Goal: Navigation & Orientation: Find specific page/section

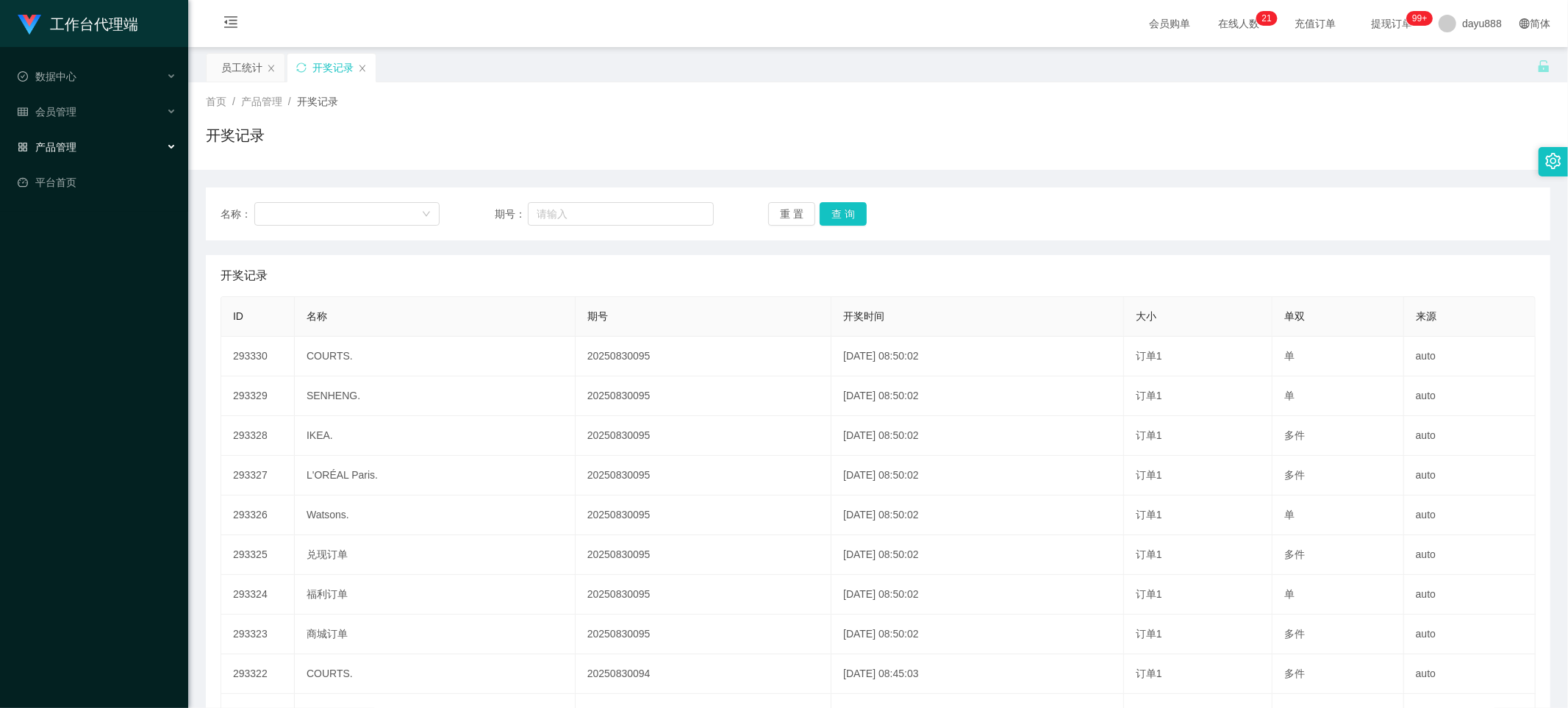
scroll to position [141, 0]
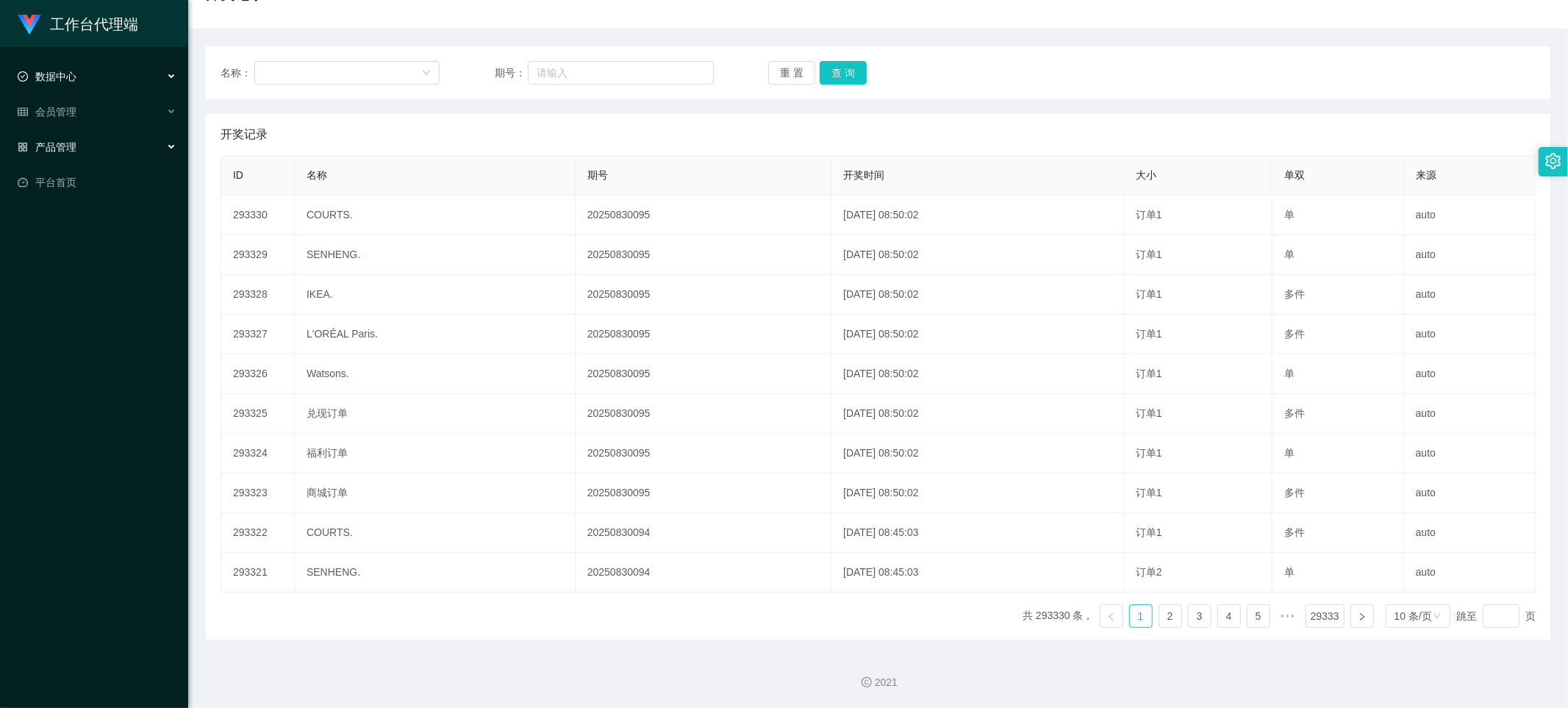
click at [96, 75] on div "数据中心" at bounding box center [94, 76] width 188 height 29
click at [140, 143] on div "产品管理" at bounding box center [94, 147] width 188 height 29
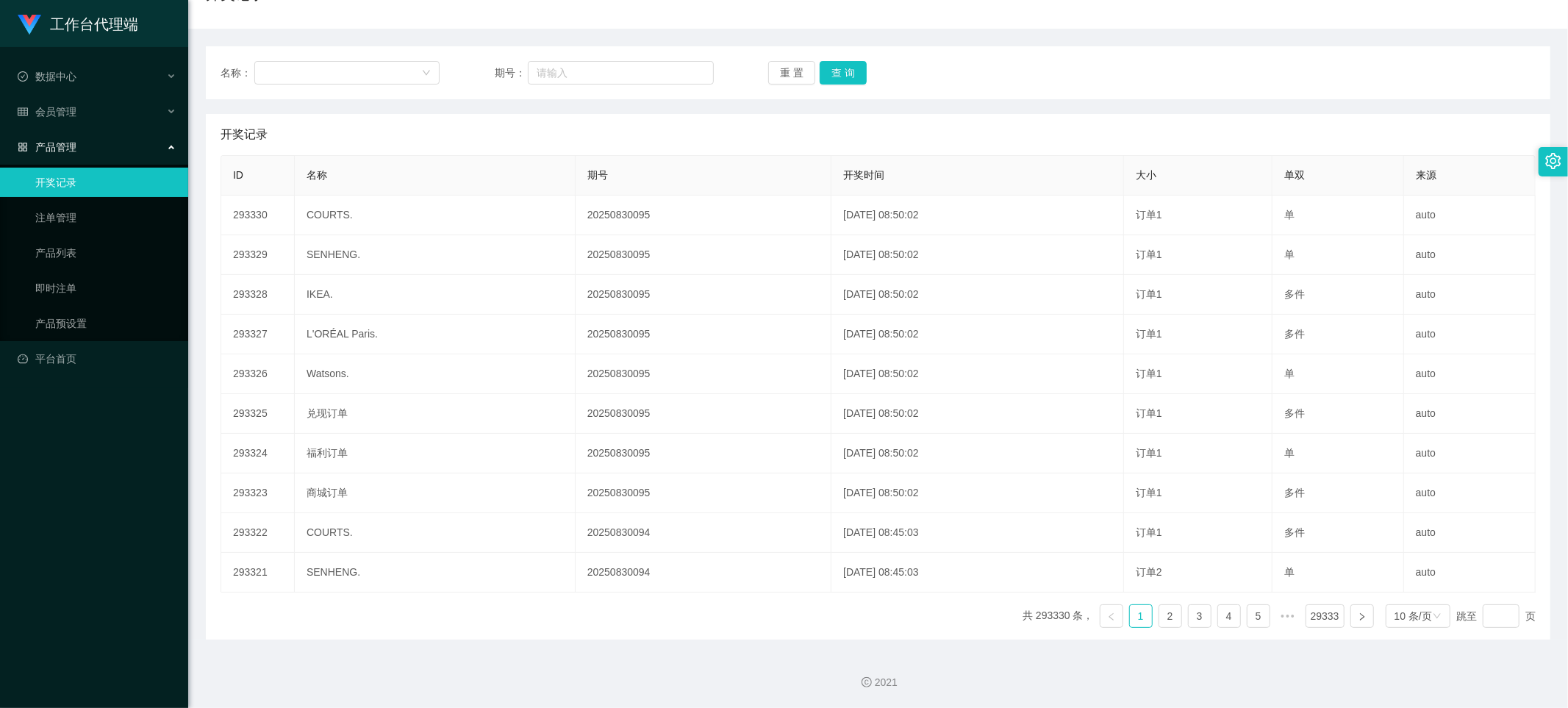
click at [146, 148] on div "产品管理" at bounding box center [94, 147] width 188 height 29
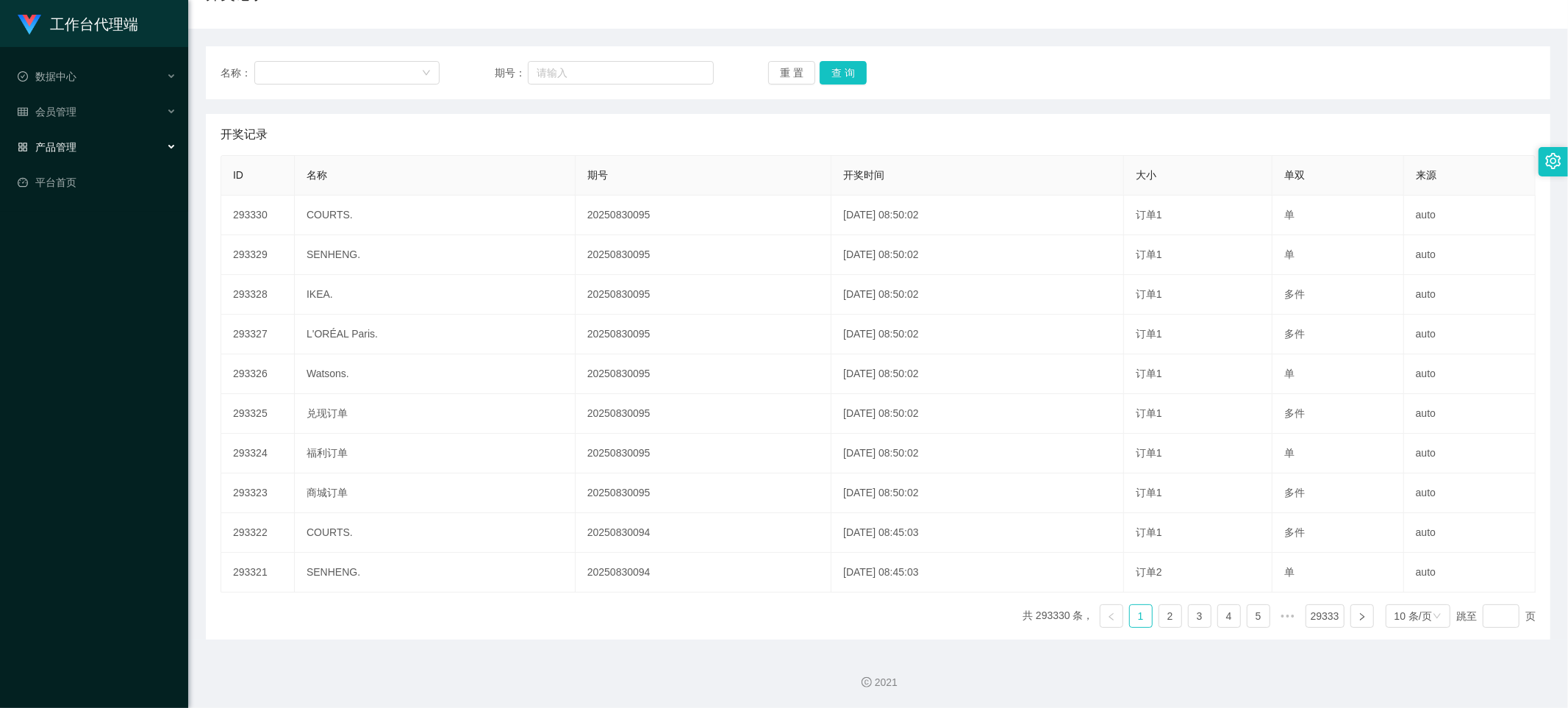
click at [146, 148] on div "产品管理" at bounding box center [94, 147] width 188 height 29
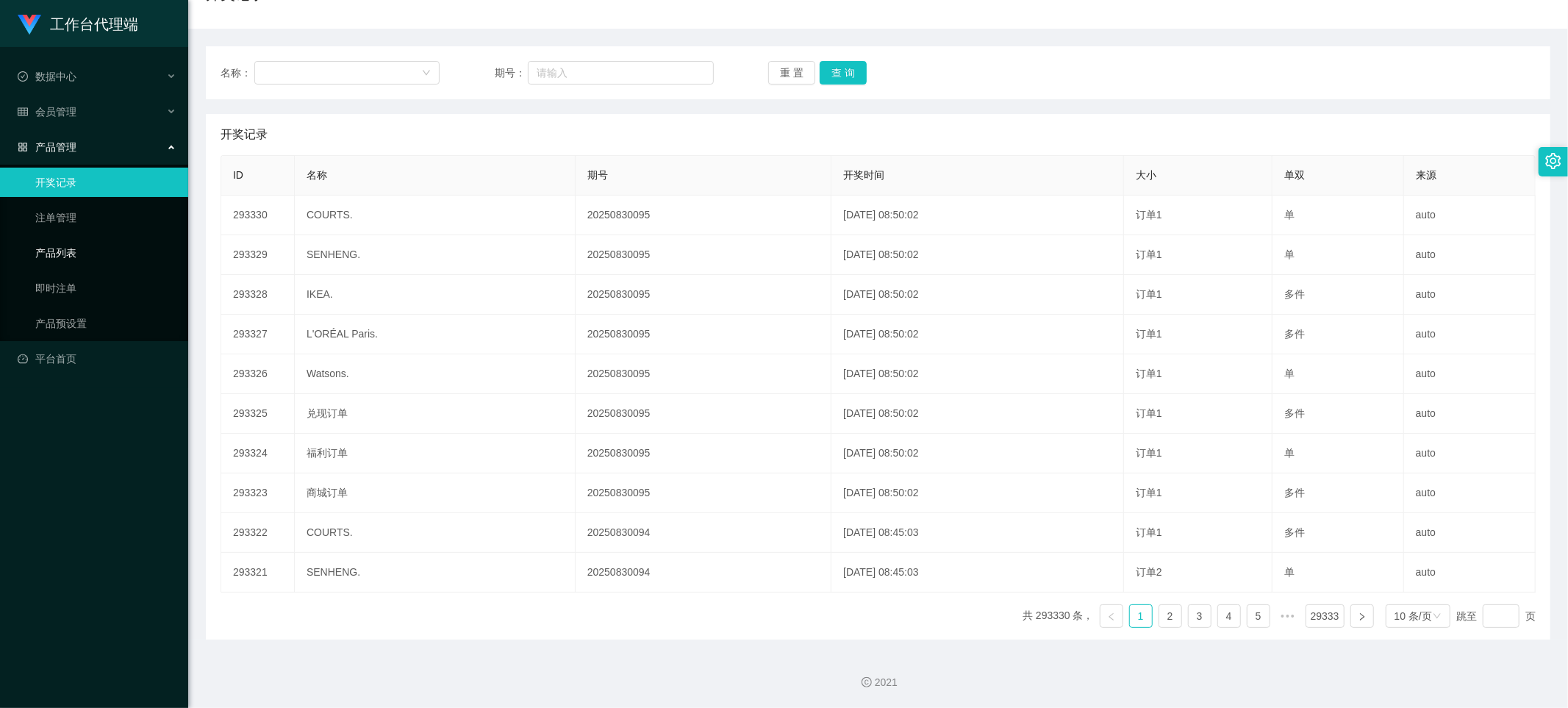
click at [108, 254] on link "产品列表" at bounding box center [106, 253] width 141 height 29
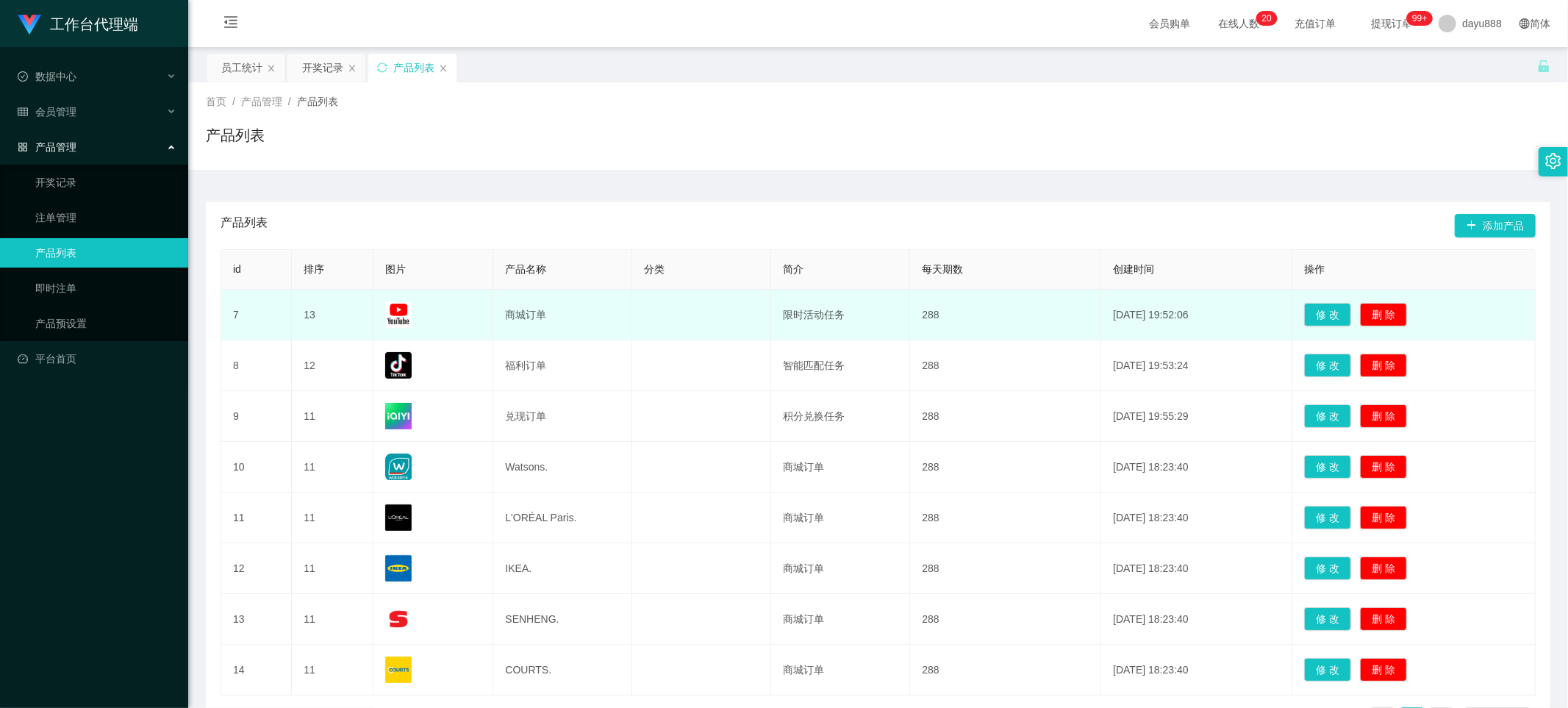
click at [528, 310] on td "商城订单" at bounding box center [563, 315] width 139 height 51
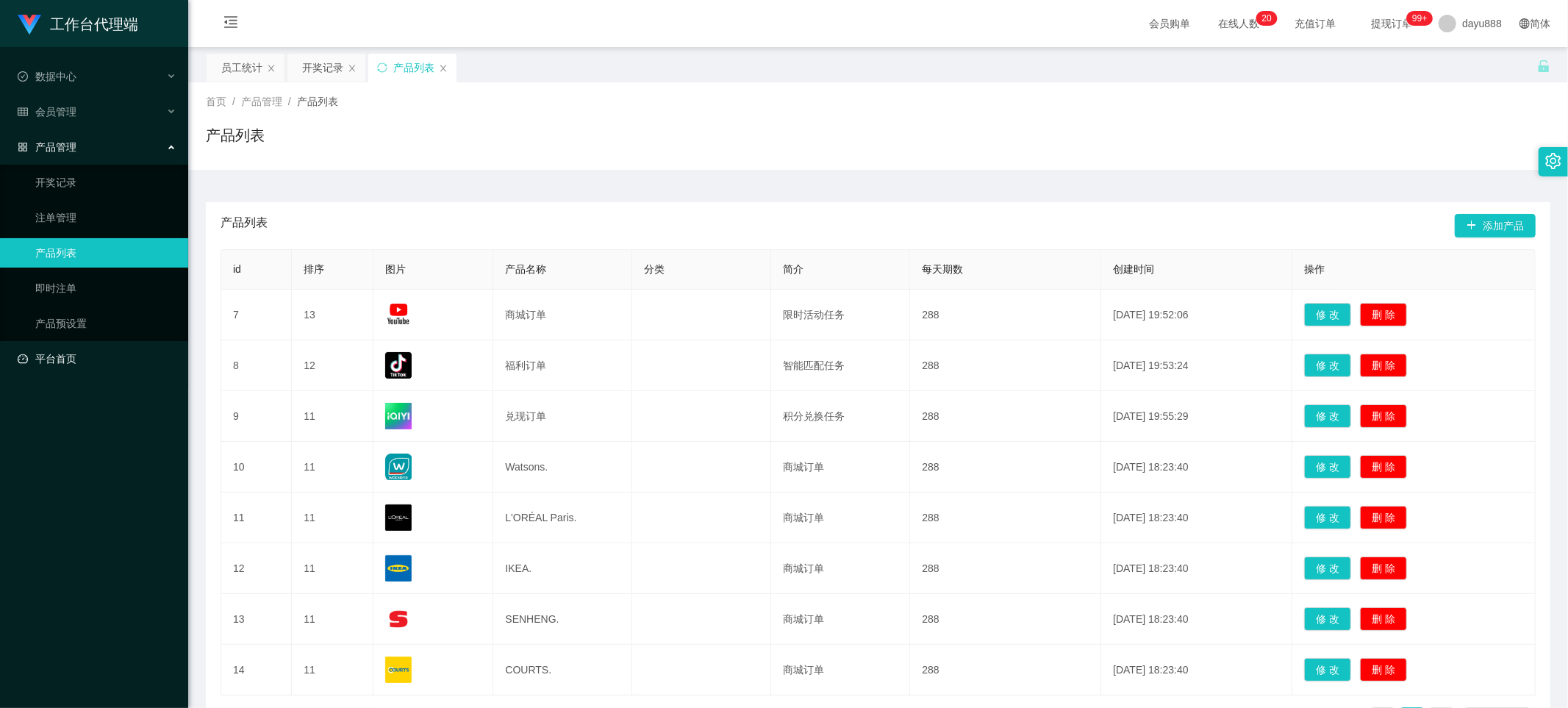
click at [75, 362] on link "平台首页" at bounding box center [96, 359] width 159 height 29
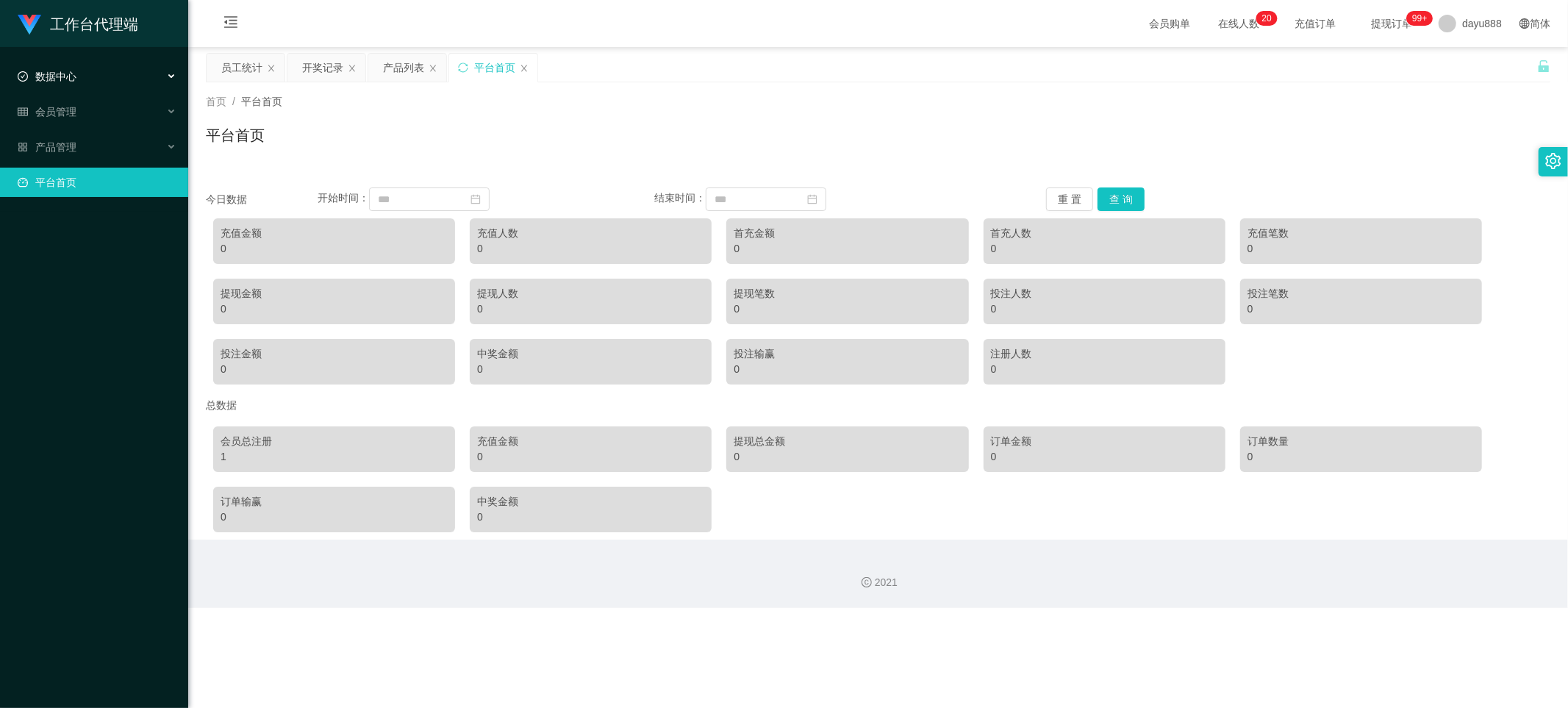
click at [97, 76] on div "数据中心" at bounding box center [94, 76] width 188 height 29
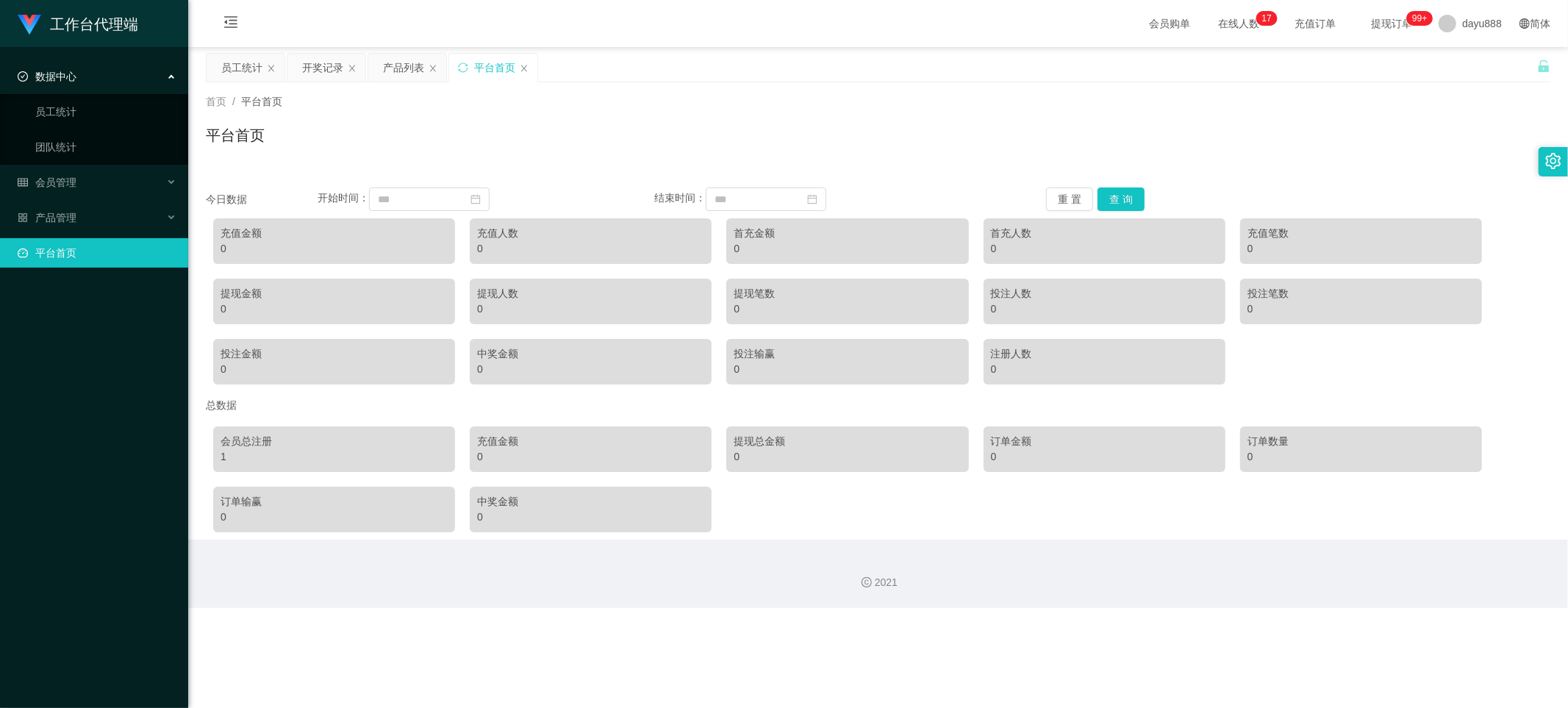
click at [130, 80] on div "数据中心" at bounding box center [94, 76] width 188 height 29
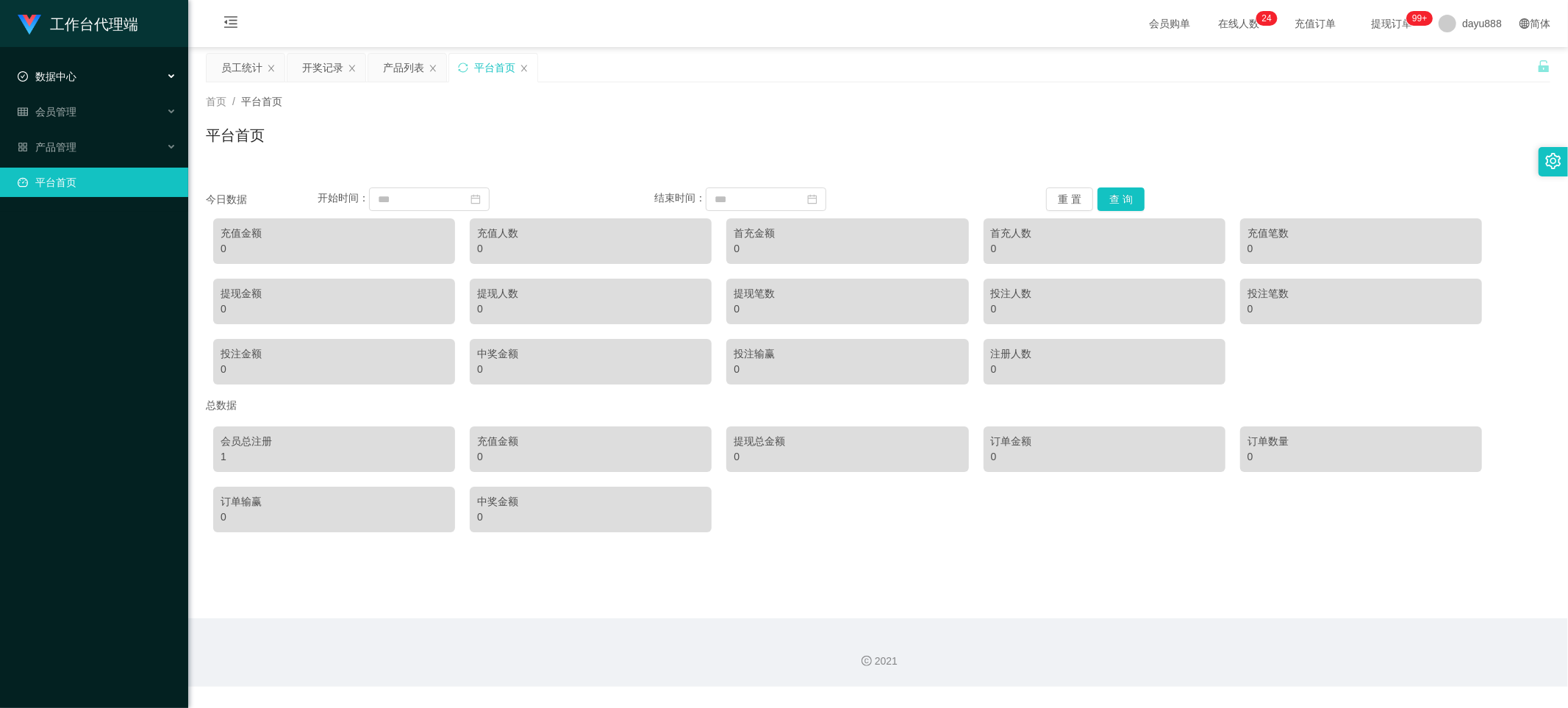
click at [103, 79] on div "数据中心" at bounding box center [94, 76] width 188 height 29
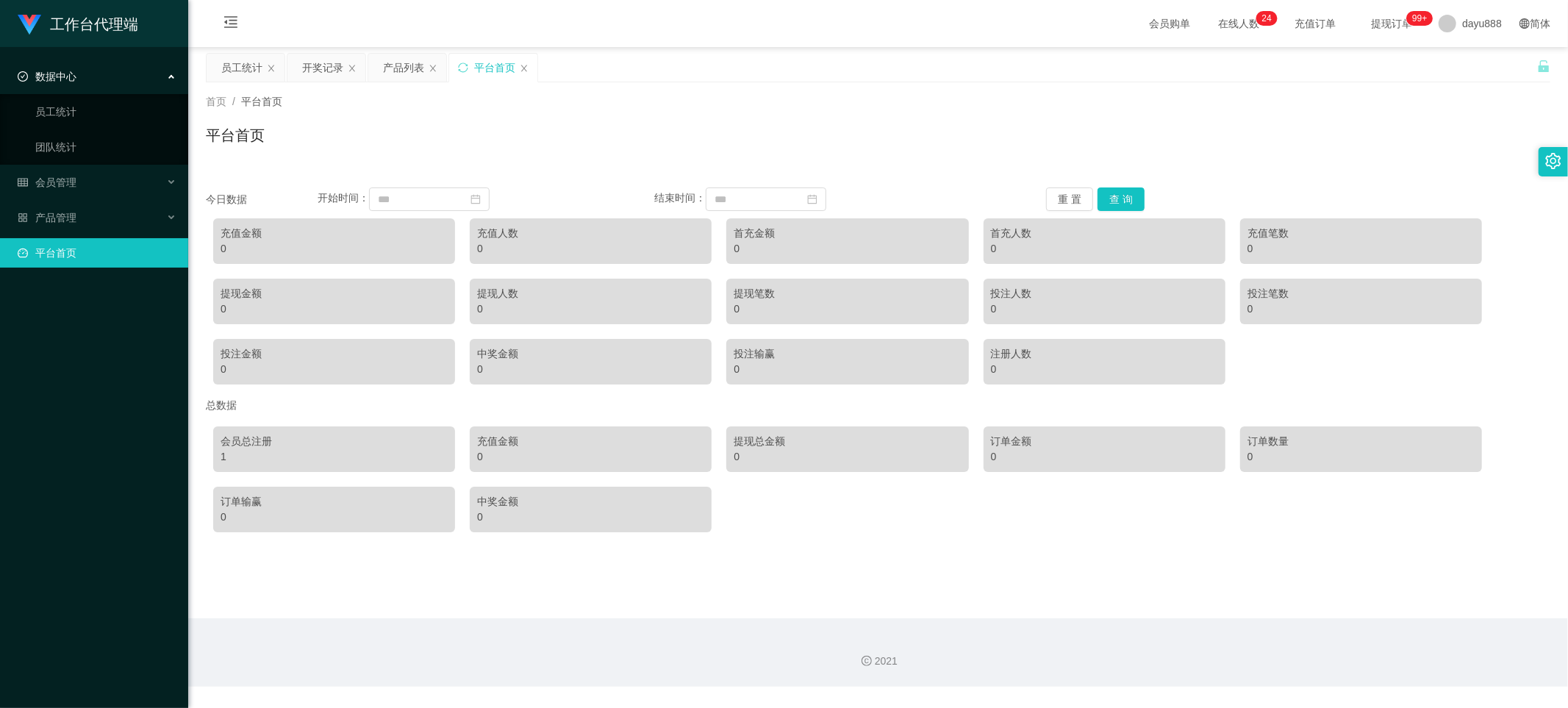
click at [104, 78] on div "数据中心" at bounding box center [94, 76] width 188 height 29
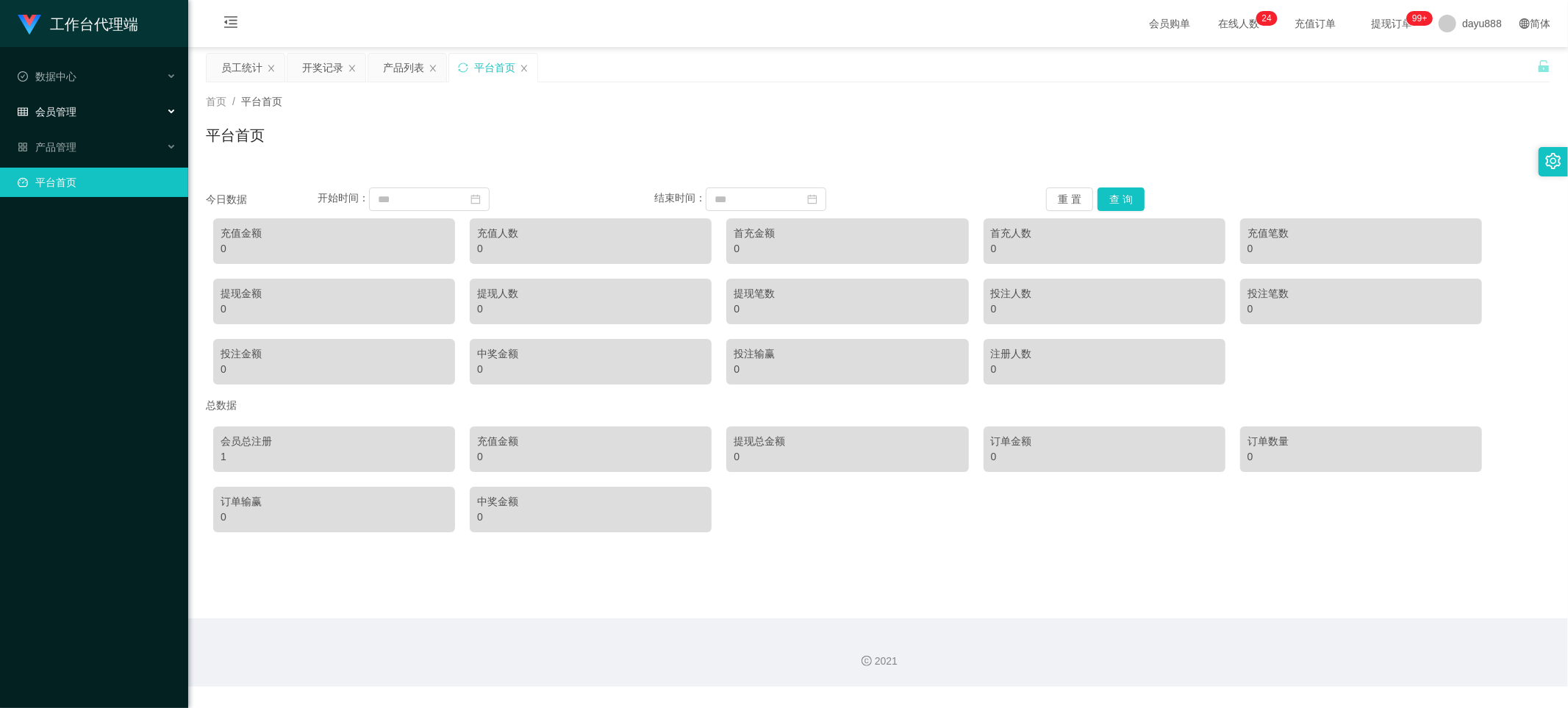
click at [138, 103] on div "会员管理" at bounding box center [94, 112] width 188 height 29
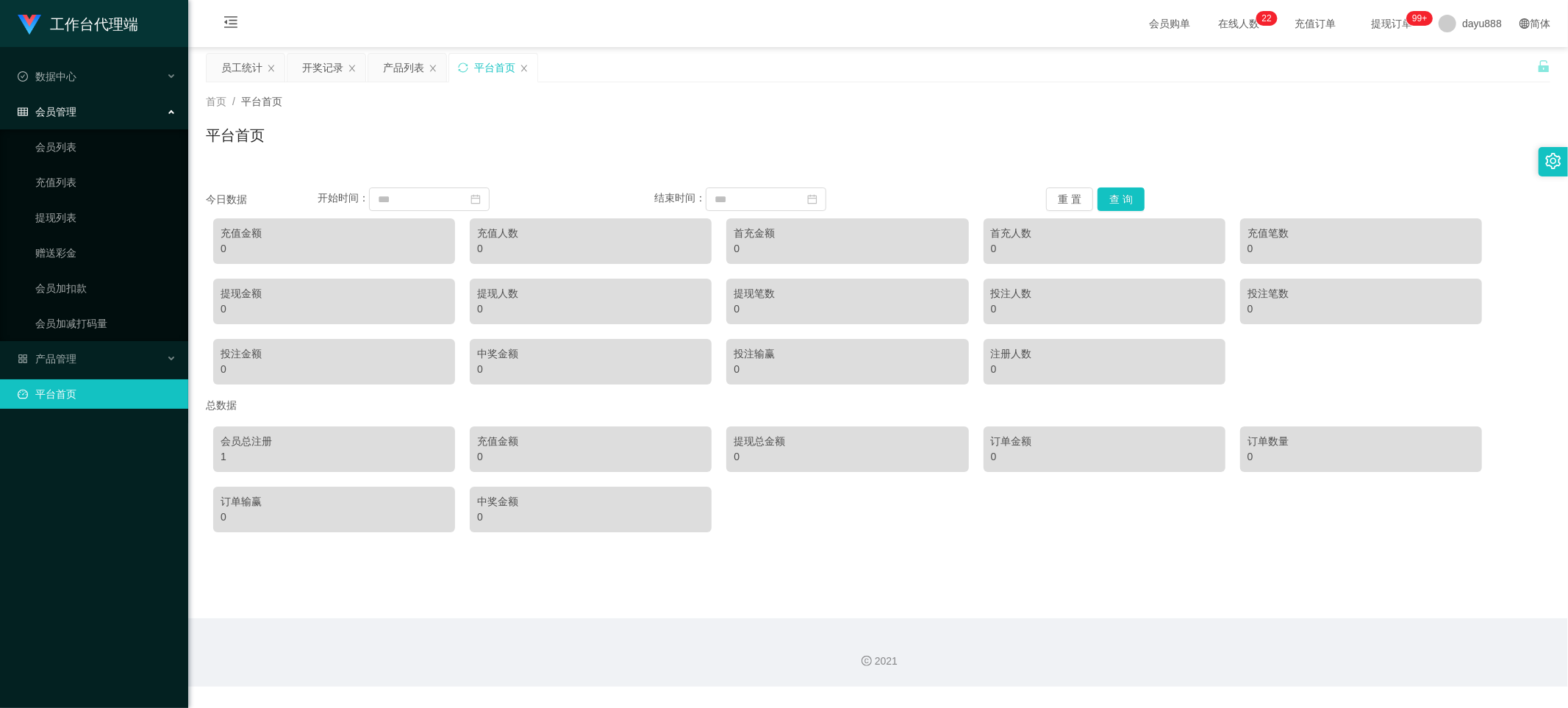
click at [138, 103] on div "会员管理" at bounding box center [94, 112] width 188 height 29
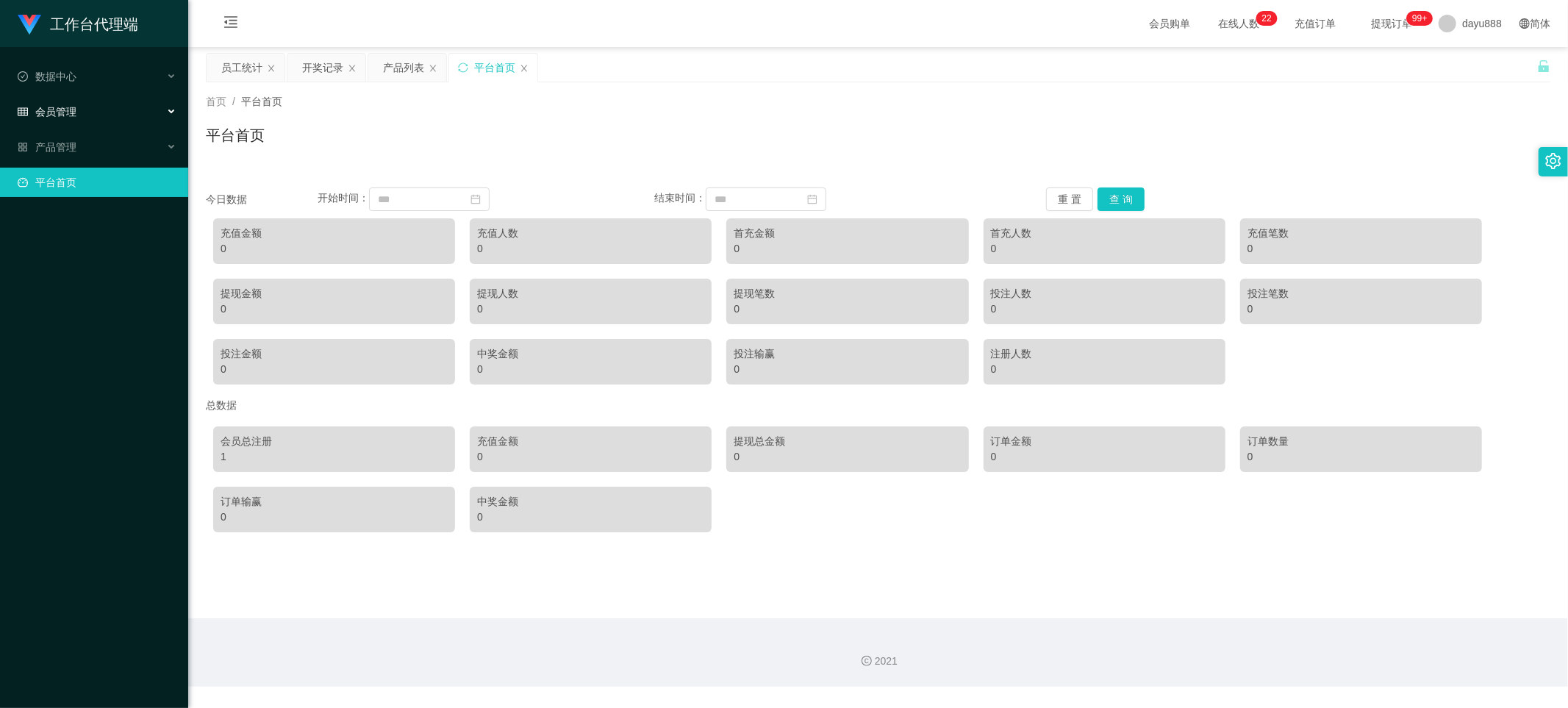
click at [138, 103] on div "会员管理" at bounding box center [94, 112] width 188 height 29
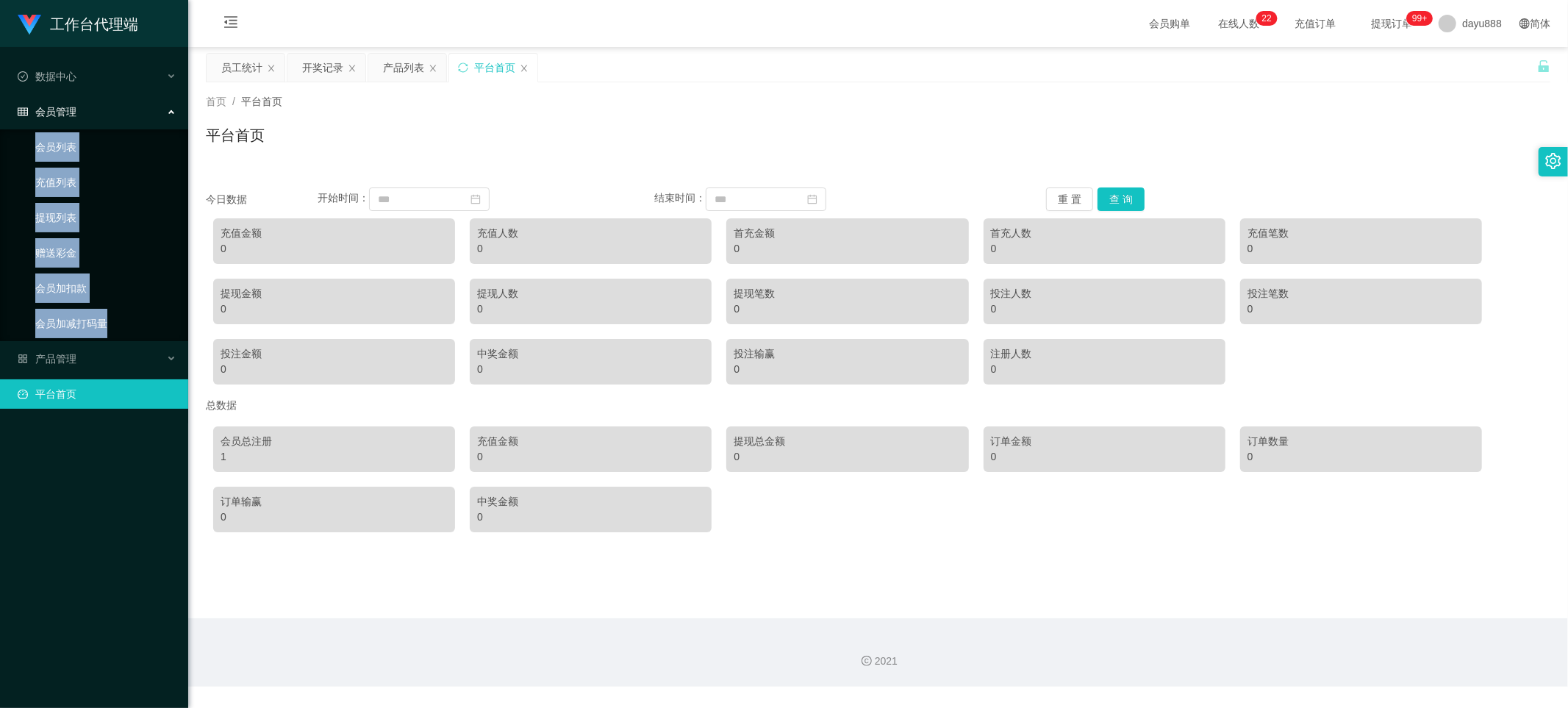
click at [154, 113] on div "会员管理" at bounding box center [94, 112] width 188 height 29
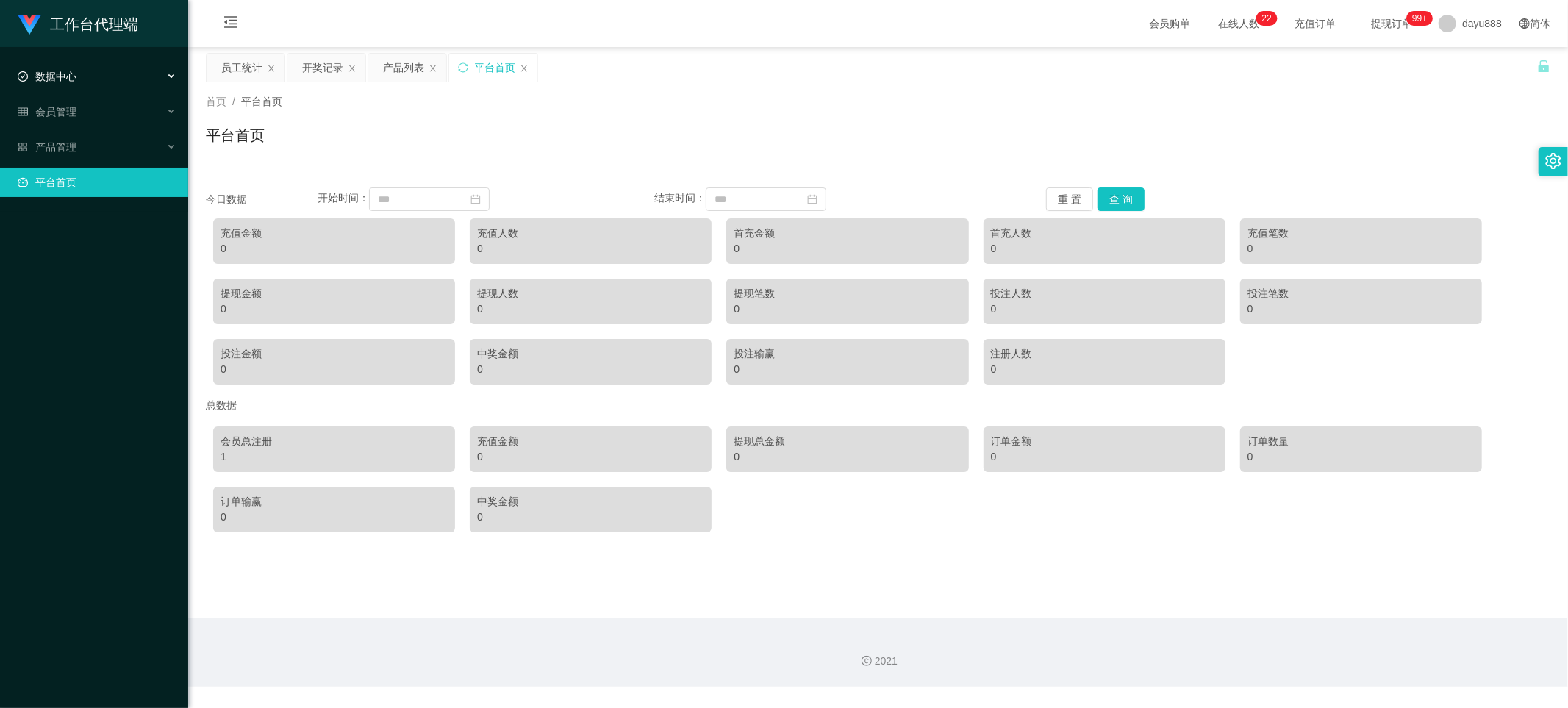
click at [136, 74] on div "数据中心" at bounding box center [94, 76] width 188 height 29
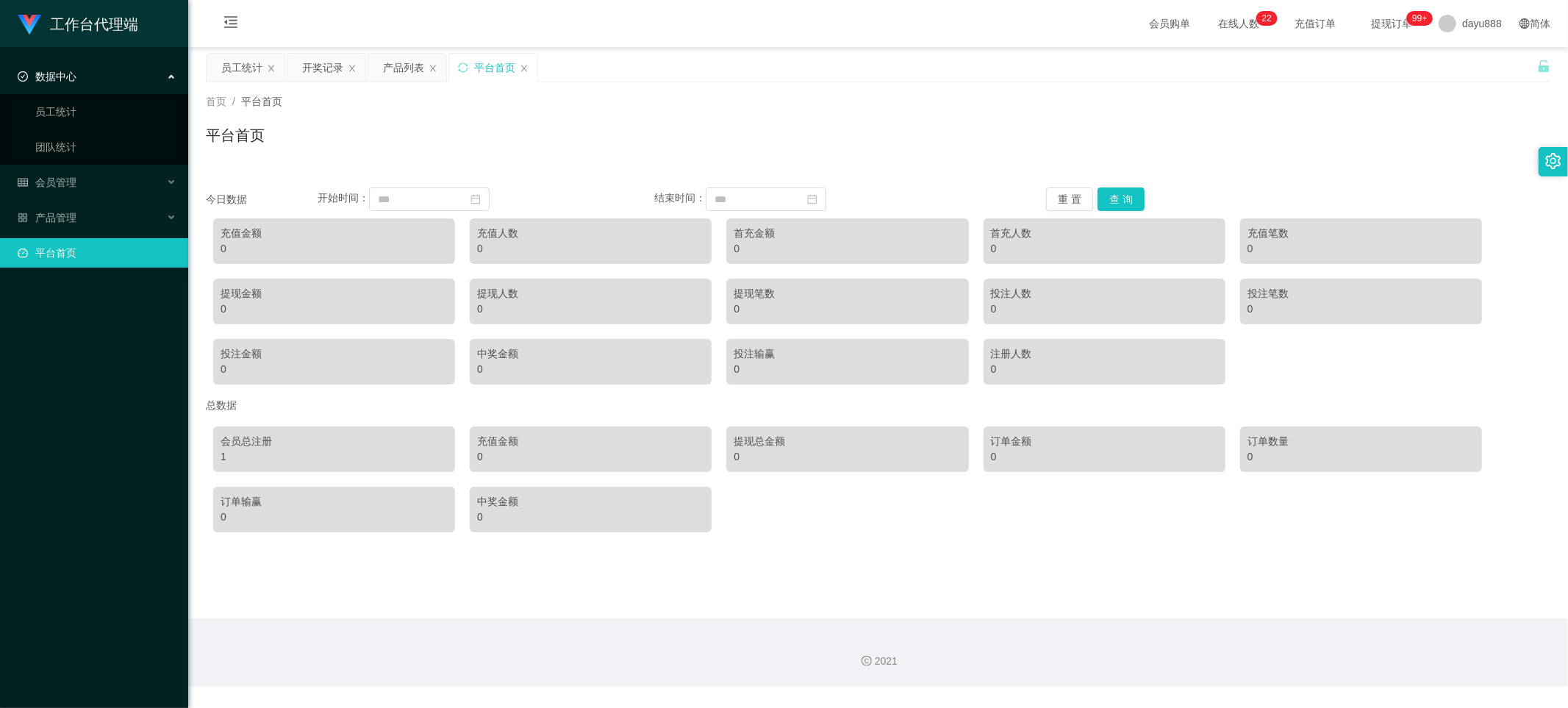
click at [136, 74] on div "数据中心" at bounding box center [94, 76] width 188 height 29
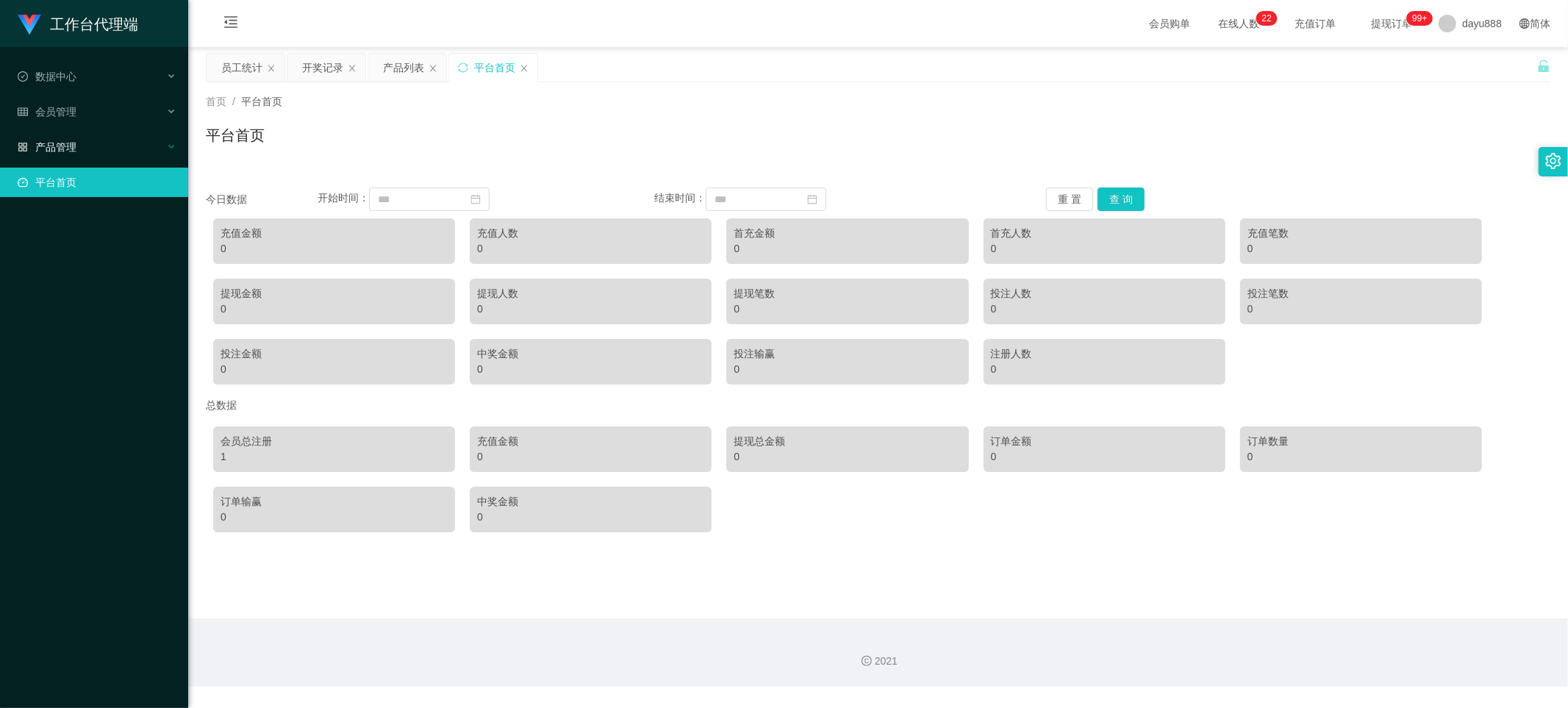
click at [131, 148] on div "产品管理" at bounding box center [94, 147] width 188 height 29
